Goal: Feedback & Contribution: Contribute content

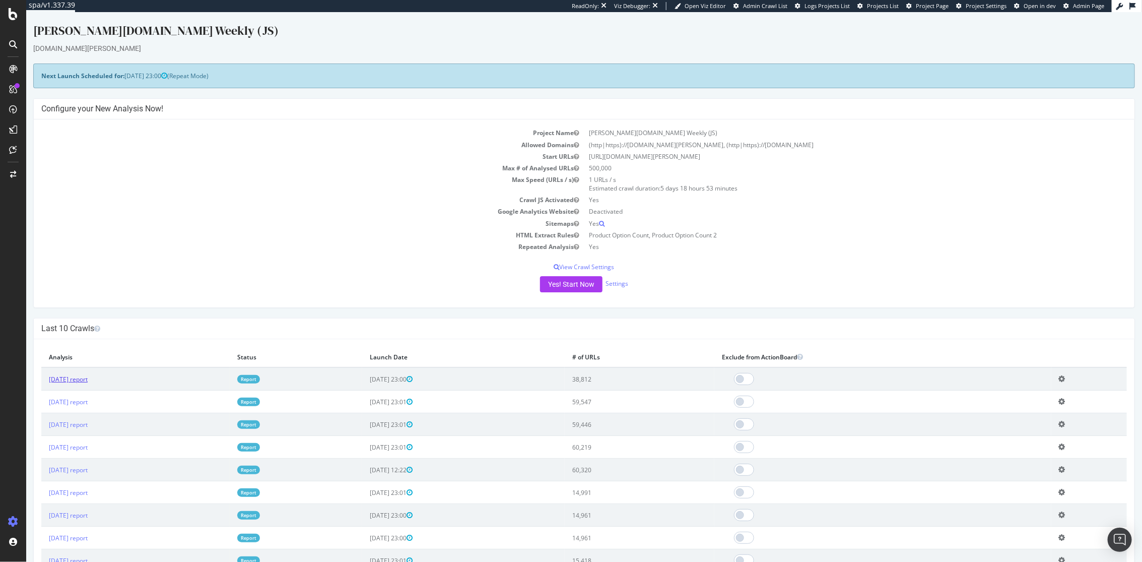
click at [70, 375] on link "[DATE] report" at bounding box center [67, 379] width 39 height 9
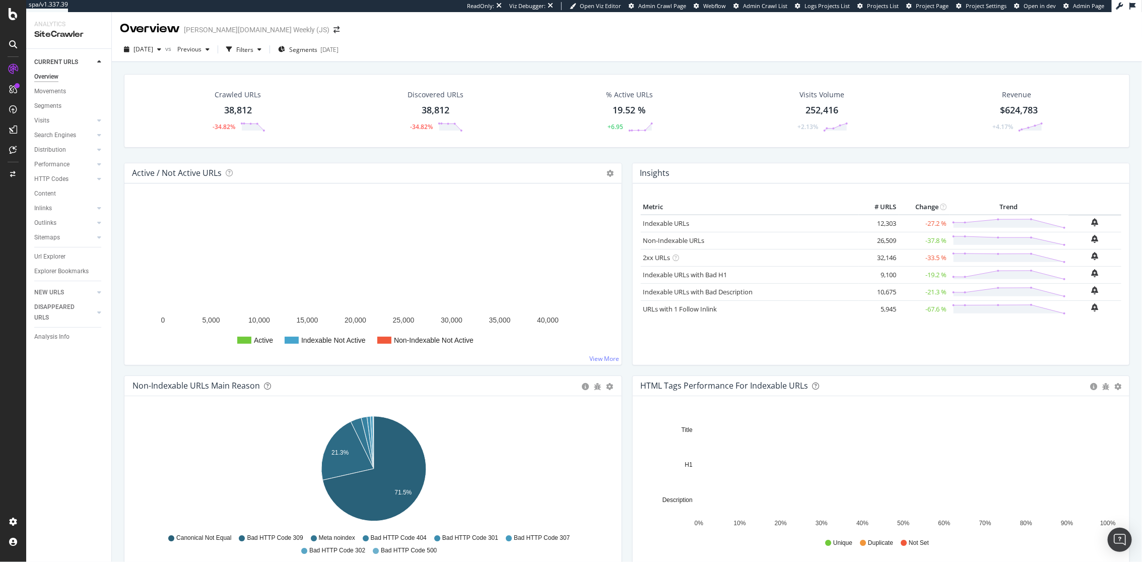
scroll to position [2, 0]
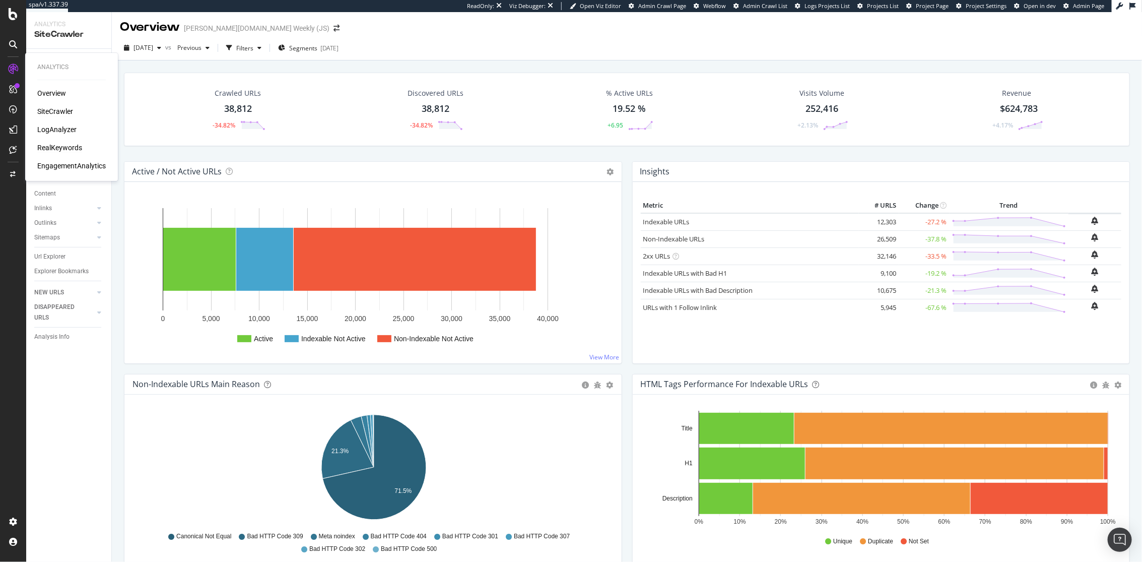
click at [78, 147] on div "RealKeywords" at bounding box center [59, 148] width 45 height 10
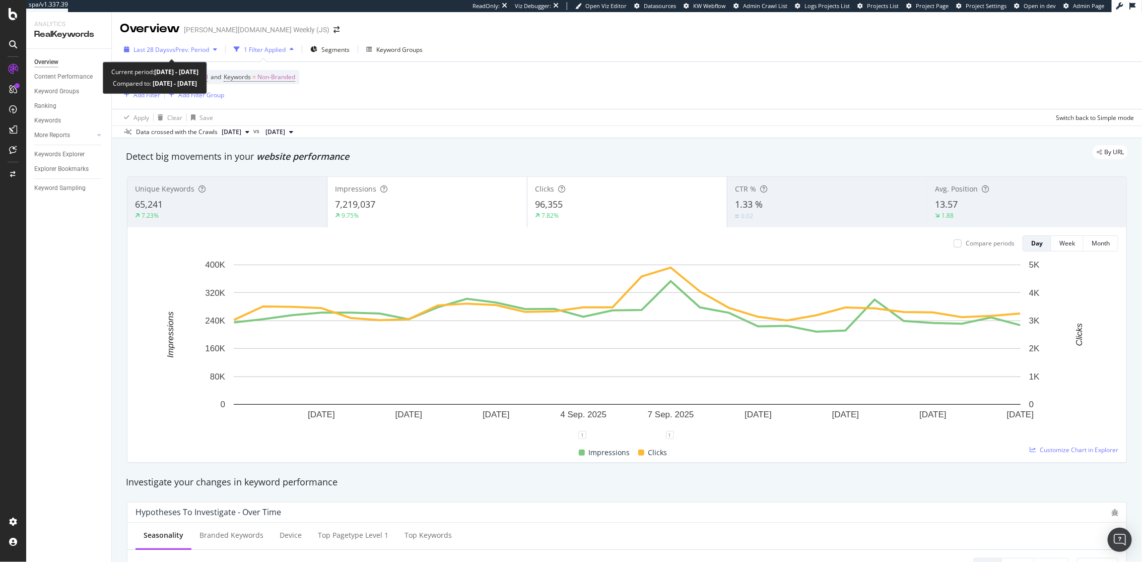
click at [194, 54] on div "Last 28 Days vs Prev. Period" at bounding box center [170, 49] width 101 height 15
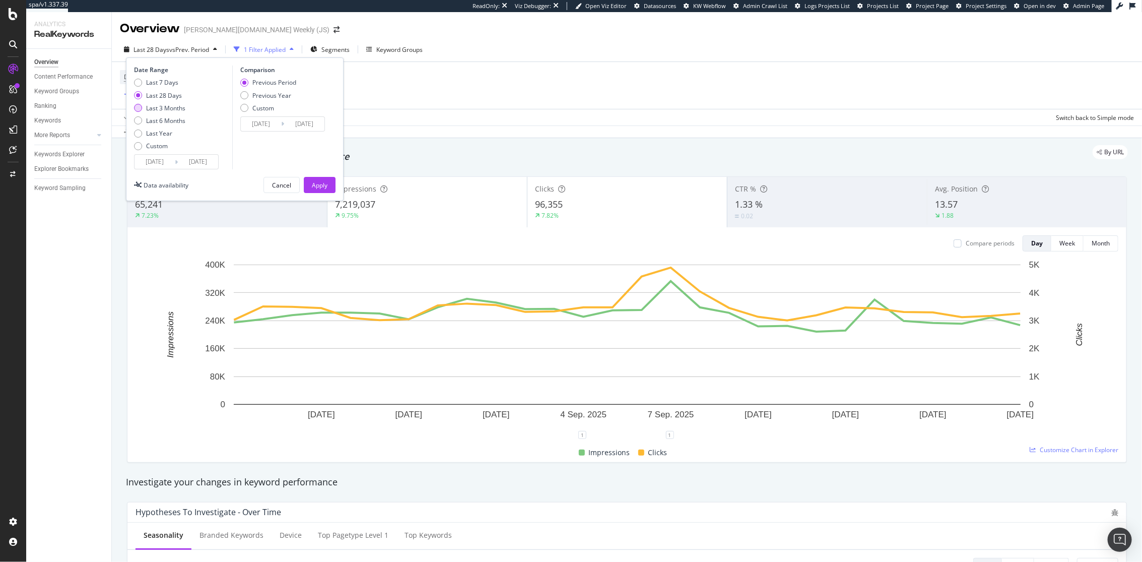
click at [167, 108] on div "Last 3 Months" at bounding box center [165, 108] width 39 height 9
type input "[DATE]"
click at [326, 190] on div "Apply" at bounding box center [320, 184] width 16 height 15
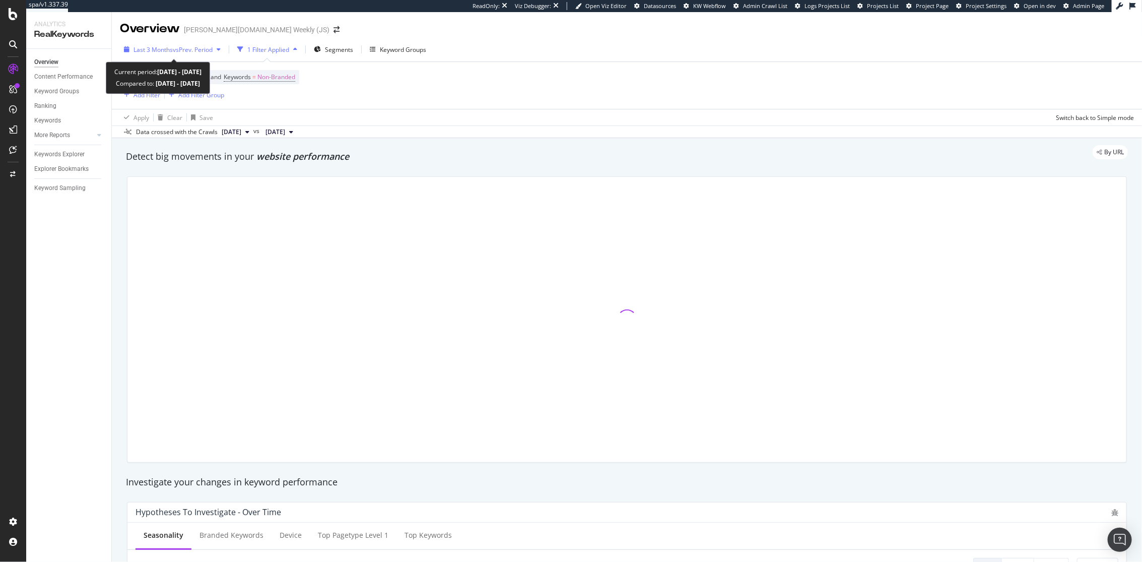
click at [208, 48] on span "vs Prev. Period" at bounding box center [193, 49] width 40 height 9
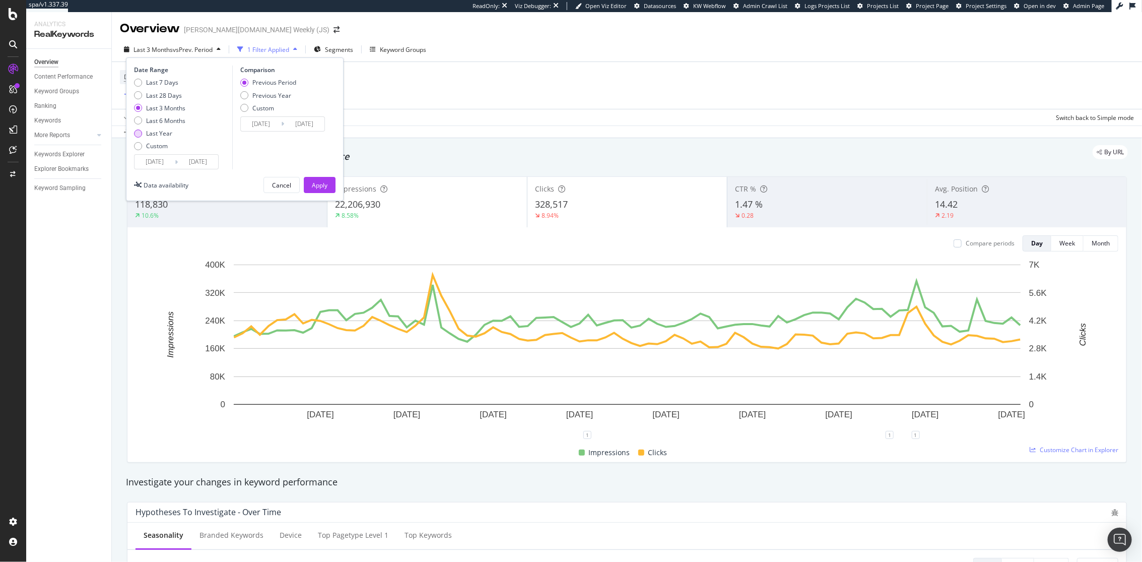
click at [165, 136] on div "Last Year" at bounding box center [159, 133] width 26 height 9
type input "[DATE]"
click at [319, 182] on div "Apply" at bounding box center [320, 185] width 16 height 9
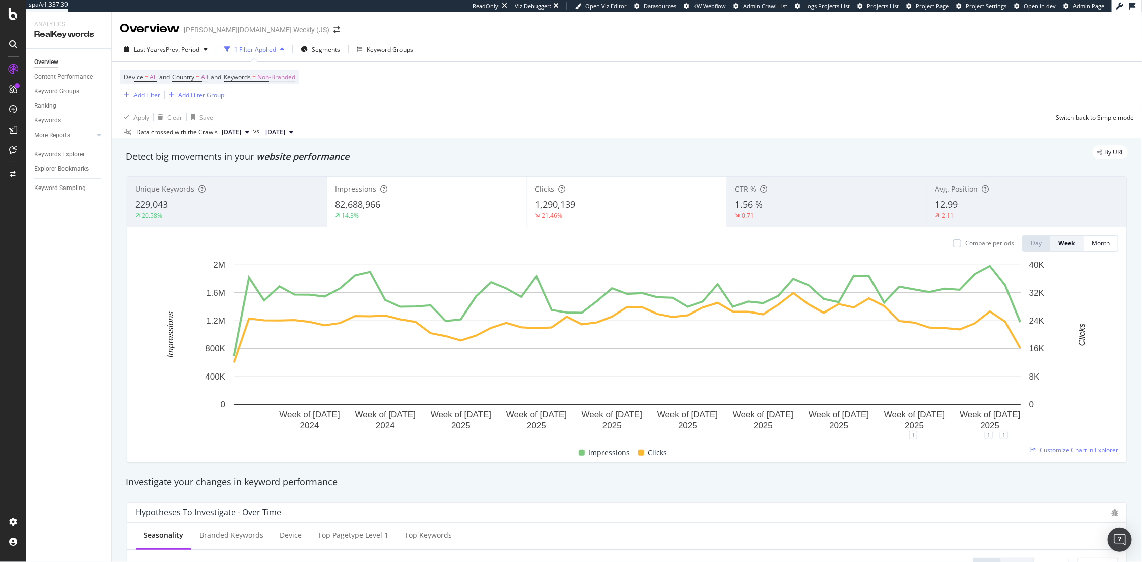
click at [273, 216] on div "20.58%" at bounding box center [227, 215] width 184 height 9
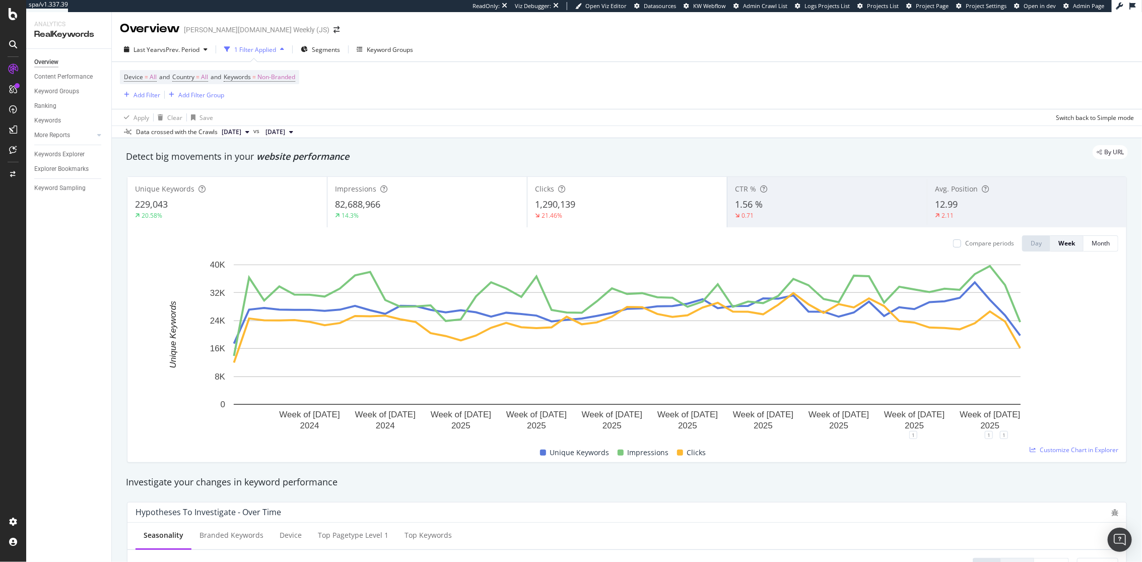
click at [214, 50] on div "Last Year vs Prev. Period 1 Filter Applied Segments Keyword Groups" at bounding box center [268, 49] width 297 height 16
click at [334, 83] on div "Device = All and Country = All and Keywords = Non-Branded Add Filter Add Filter…" at bounding box center [627, 85] width 1014 height 47
click at [187, 45] on span "vs Prev. Period" at bounding box center [180, 49] width 40 height 9
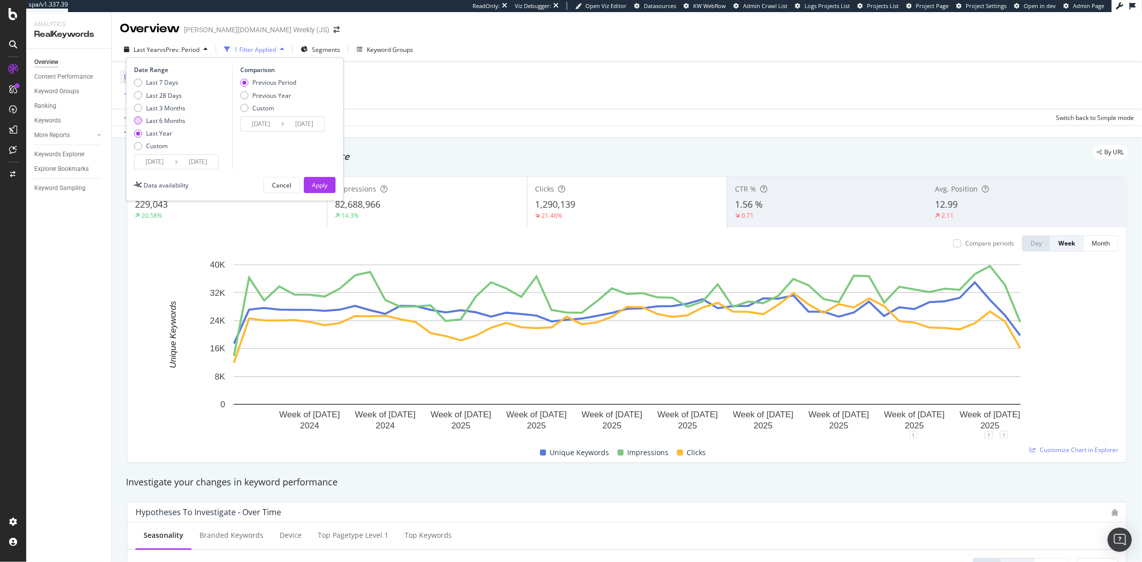
click at [179, 123] on div "Last 6 Months" at bounding box center [165, 120] width 39 height 9
type input "[DATE]"
click at [276, 98] on div "Previous Year" at bounding box center [271, 95] width 39 height 9
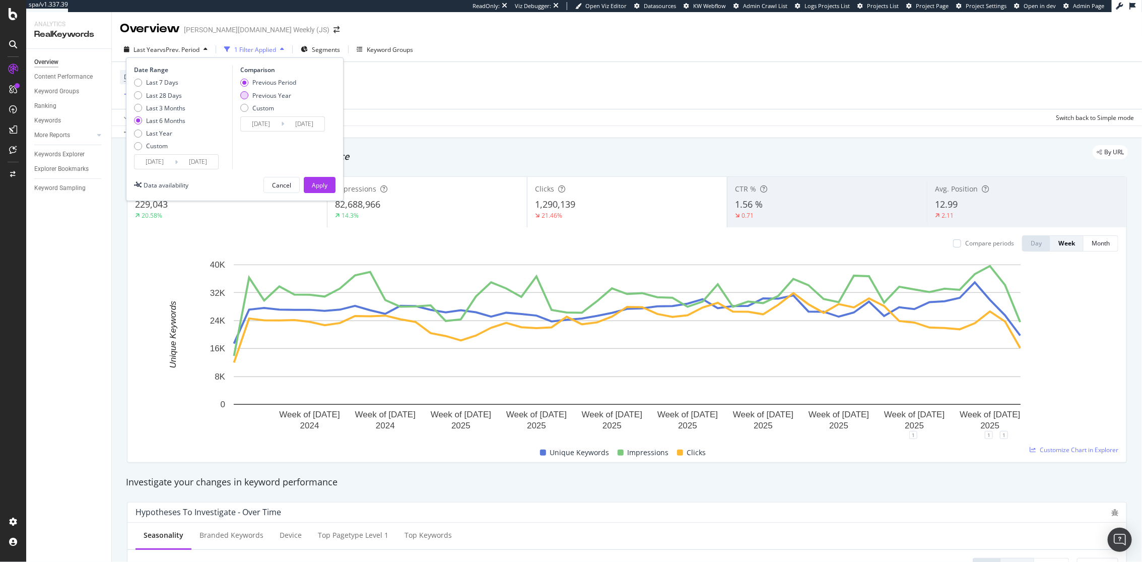
type input "[DATE]"
click at [315, 179] on div "Apply" at bounding box center [320, 184] width 16 height 15
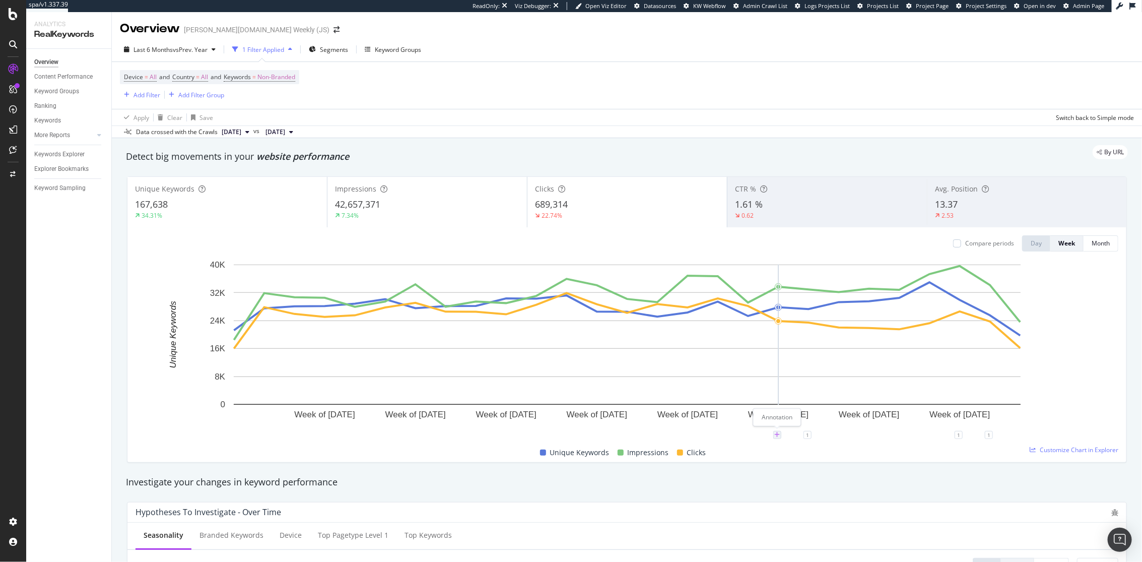
click at [777, 432] on icon "plus" at bounding box center [778, 435] width 6 height 6
click at [766, 343] on input "[DATE]" at bounding box center [764, 341] width 63 height 19
click at [753, 342] on input "[DATE]" at bounding box center [764, 341] width 63 height 19
click at [782, 342] on input "[DATE]" at bounding box center [764, 341] width 63 height 19
click at [786, 342] on input "[DATE]" at bounding box center [764, 341] width 63 height 19
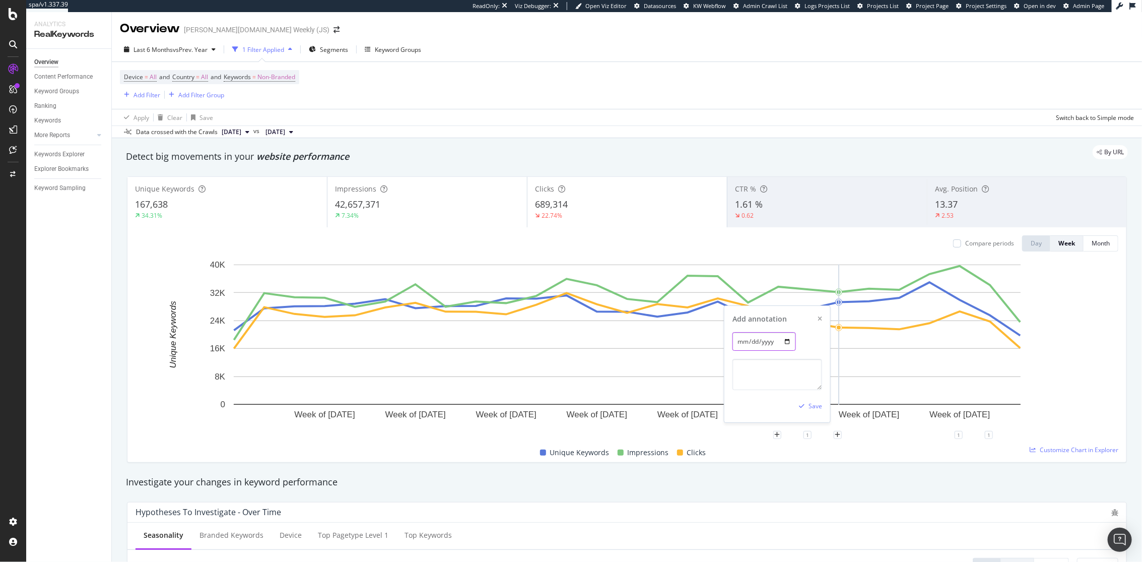
type input "[DATE]"
click at [766, 372] on textarea at bounding box center [778, 374] width 90 height 31
type textarea "Start of Adv partnership"
click at [814, 400] on div "Save" at bounding box center [808, 406] width 27 height 15
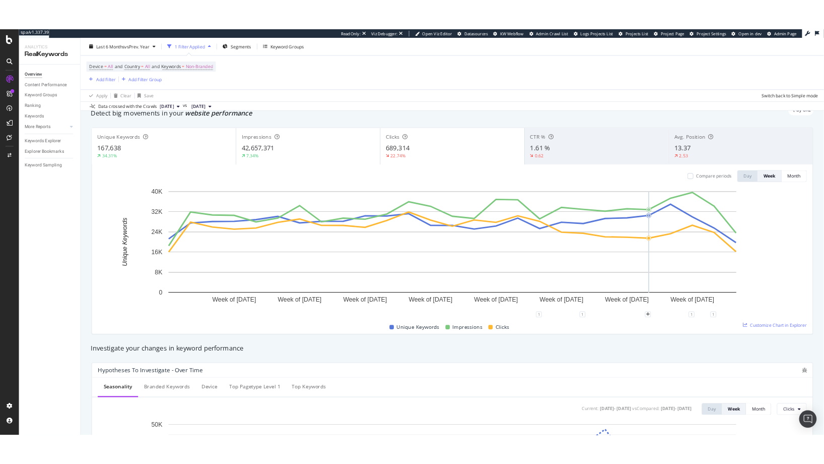
scroll to position [36, 0]
